Goal: Find contact information: Find contact information

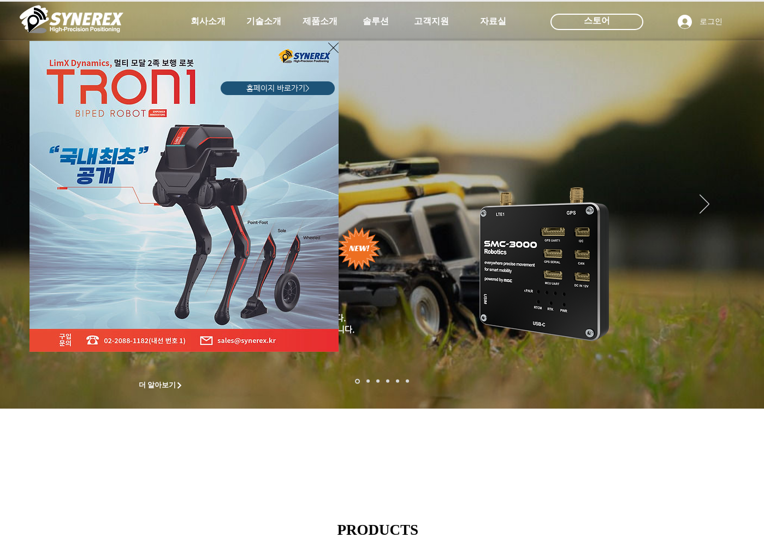
drag, startPoint x: 769, startPoint y: 112, endPoint x: 756, endPoint y: 148, distance: 37.6
click at [763, 168] on html "top of page 메인 콘텐츠로 건너뛰기 초고정밀 위치정보 솔루션 Broadcast RTK #comp-kyq9tmhv svg [data-c…" at bounding box center [382, 274] width 764 height 549
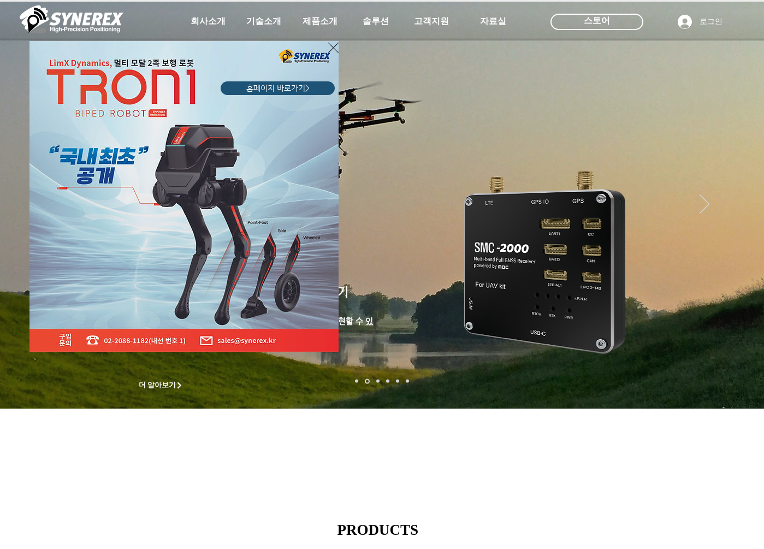
click at [552, 444] on div "LimX Dinamics" at bounding box center [382, 274] width 764 height 549
click at [290, 88] on span "홈페이지 바로가기>" at bounding box center [277, 88] width 63 height 11
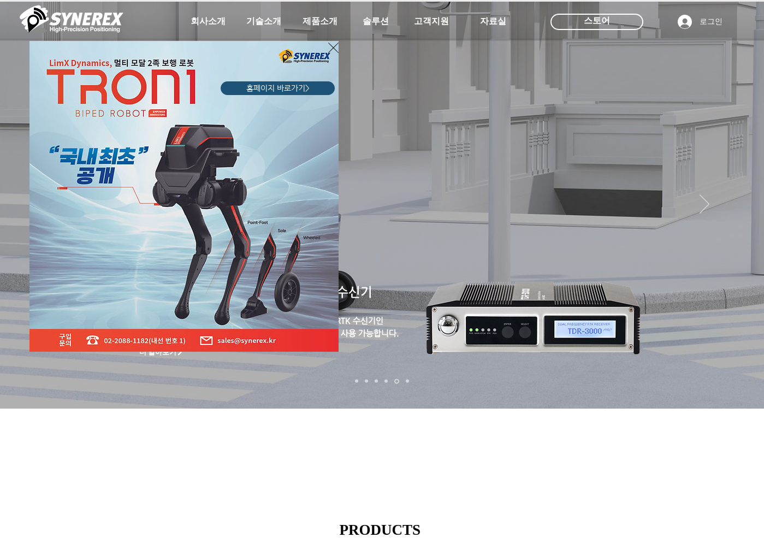
click at [741, 231] on div "LimX Dinamics" at bounding box center [382, 274] width 764 height 549
click at [738, 233] on div "LimX Dinamics" at bounding box center [382, 274] width 764 height 549
click at [400, 458] on div "LimX Dinamics" at bounding box center [382, 274] width 764 height 549
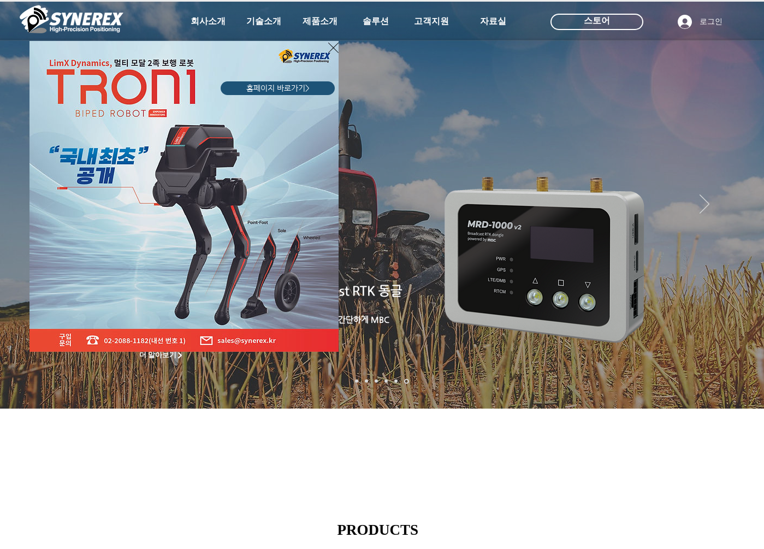
click at [455, 435] on div "LimX Dinamics" at bounding box center [382, 274] width 764 height 549
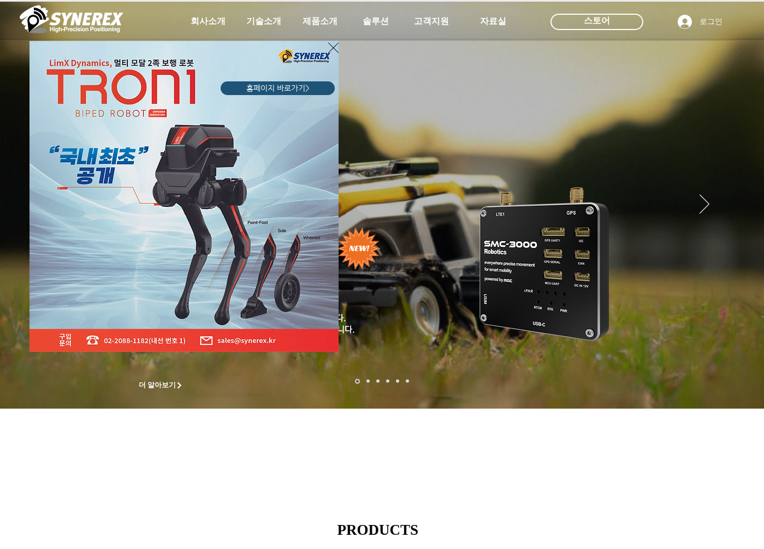
click at [332, 47] on icon "사이트로 돌아가기" at bounding box center [333, 48] width 10 height 14
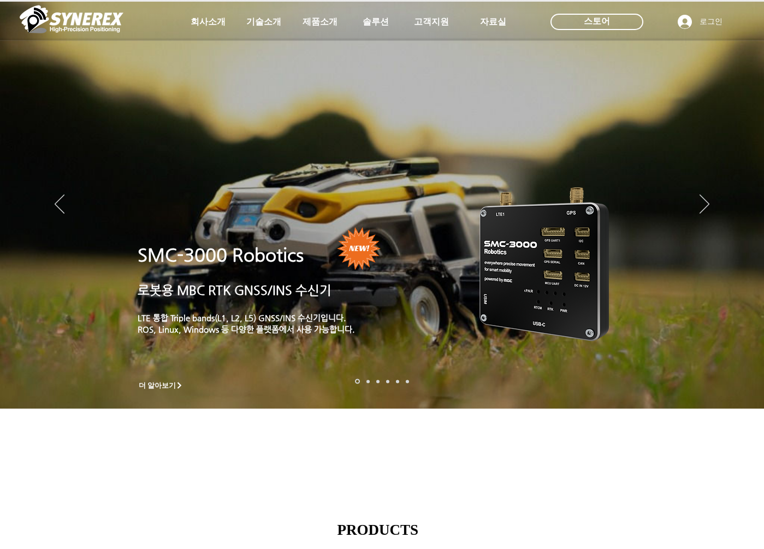
click at [194, 476] on div "main content" at bounding box center [382, 332] width 764 height 331
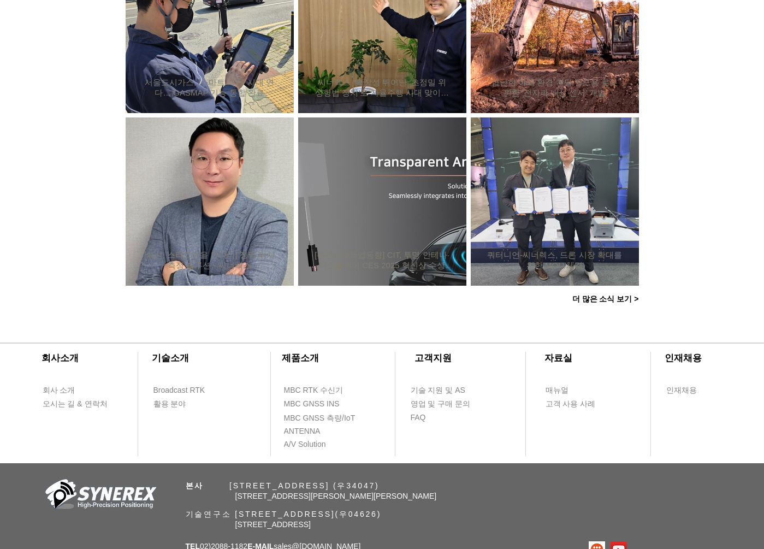
scroll to position [1001, 0]
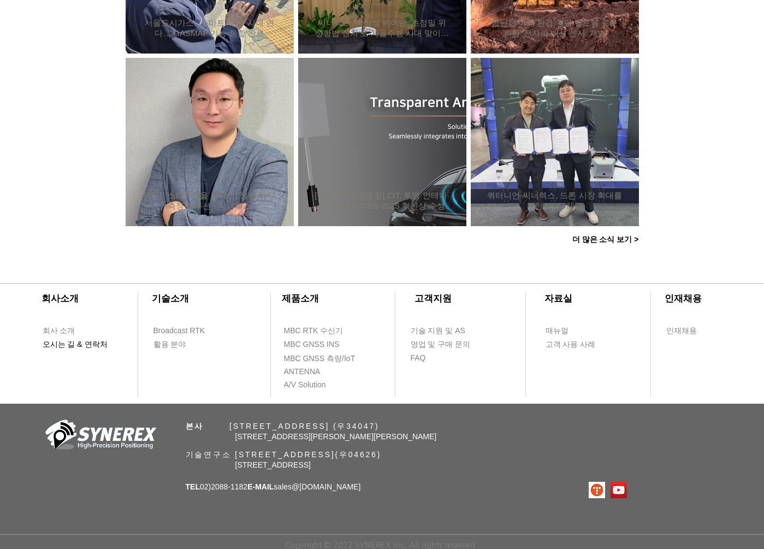
click at [68, 342] on span "오시는 길 & 연락처" at bounding box center [75, 344] width 65 height 11
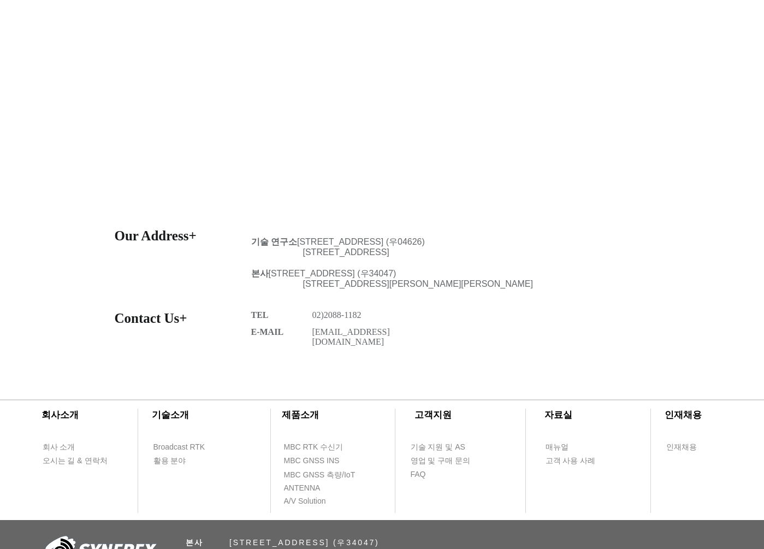
scroll to position [305, 0]
